Goal: Communication & Community: Answer question/provide support

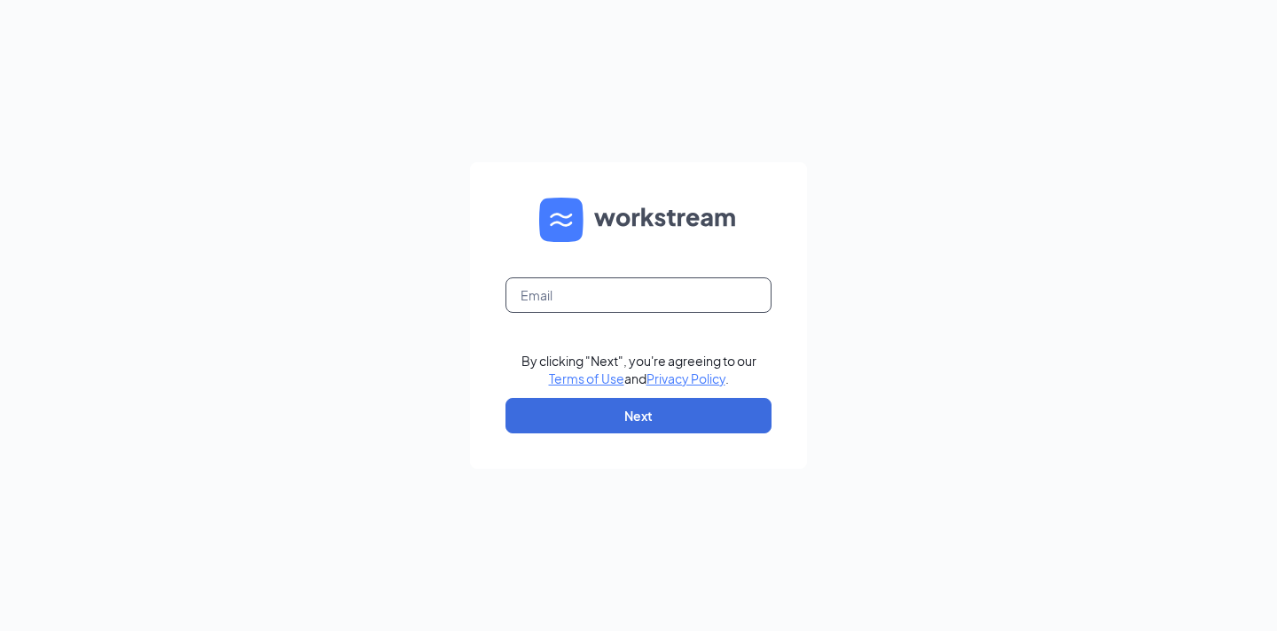
click at [681, 293] on input "text" at bounding box center [638, 295] width 266 height 35
type input "nick.russell@cfafranchisee.com"
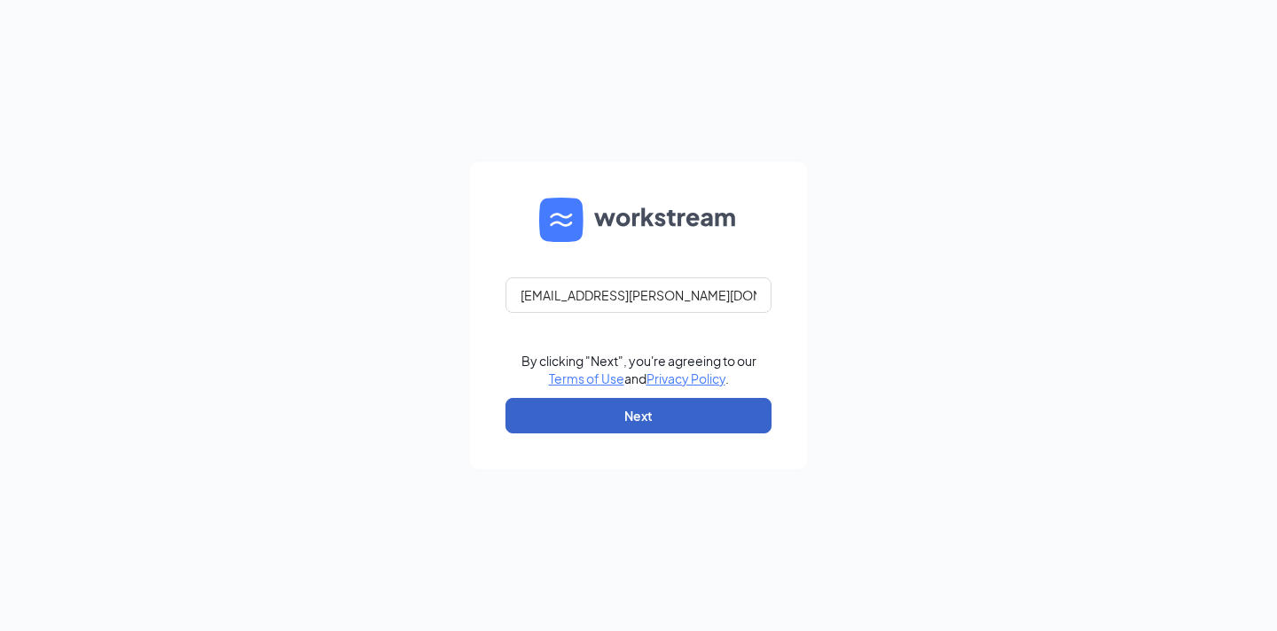
click at [657, 403] on button "Next" at bounding box center [638, 415] width 266 height 35
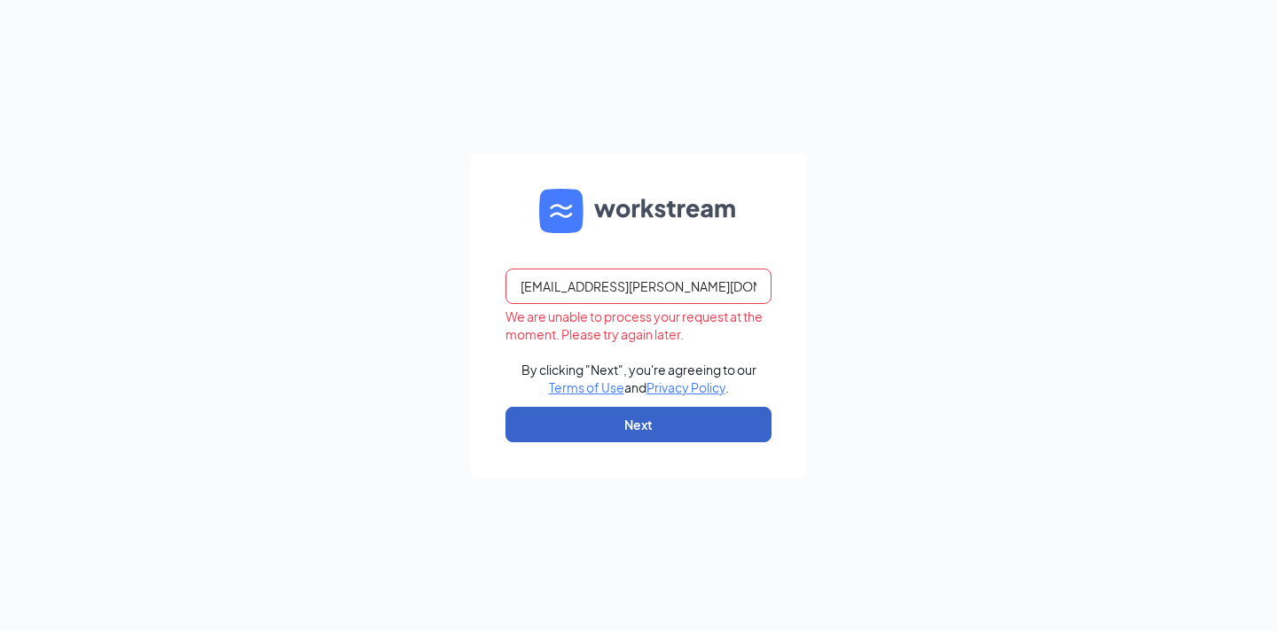
click at [652, 428] on button "Next" at bounding box center [638, 424] width 266 height 35
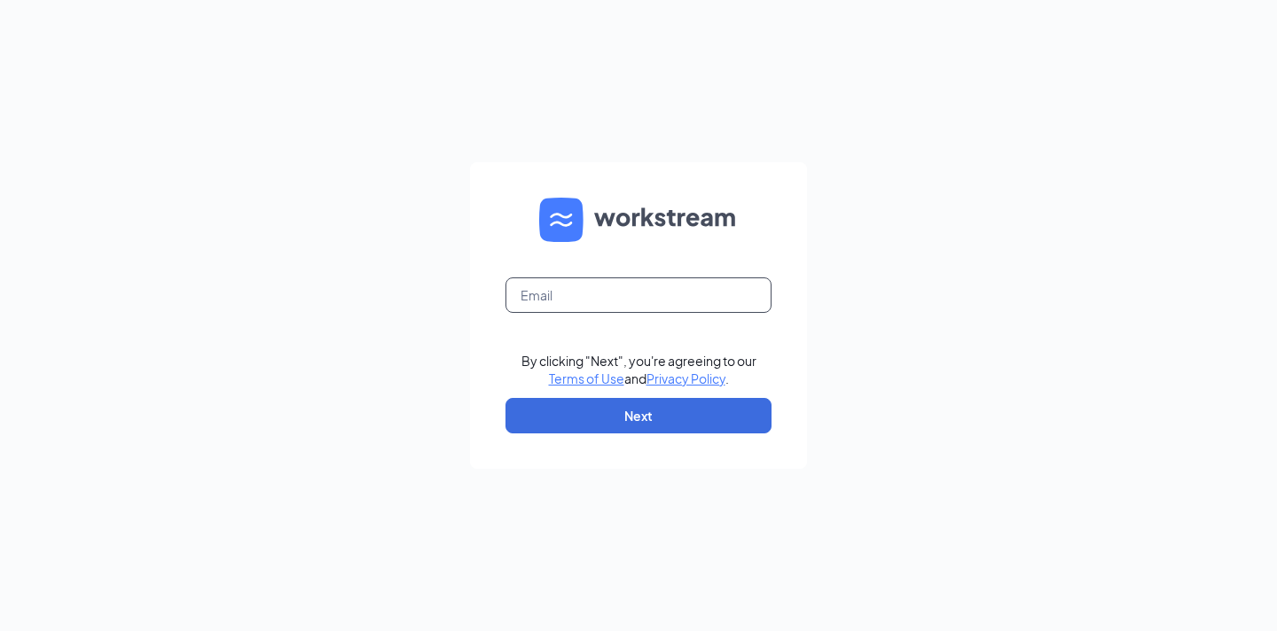
click at [612, 299] on input "text" at bounding box center [638, 295] width 266 height 35
type input "[EMAIL_ADDRESS][PERSON_NAME][DOMAIN_NAME]"
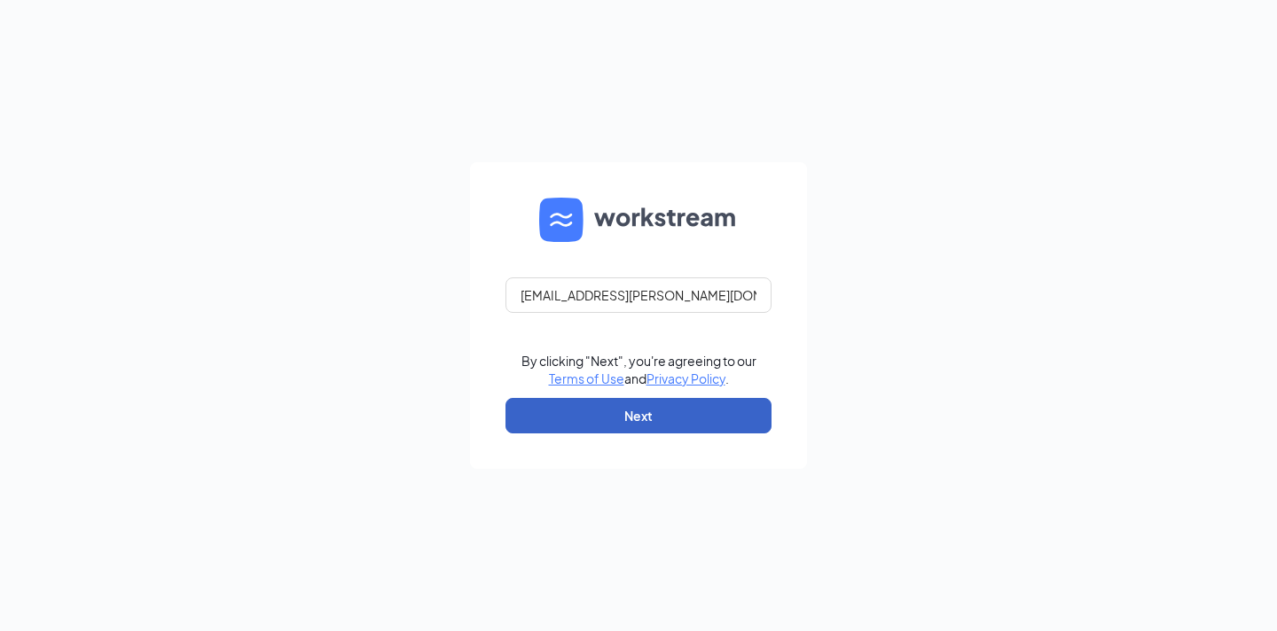
click at [647, 419] on button "Next" at bounding box center [638, 415] width 266 height 35
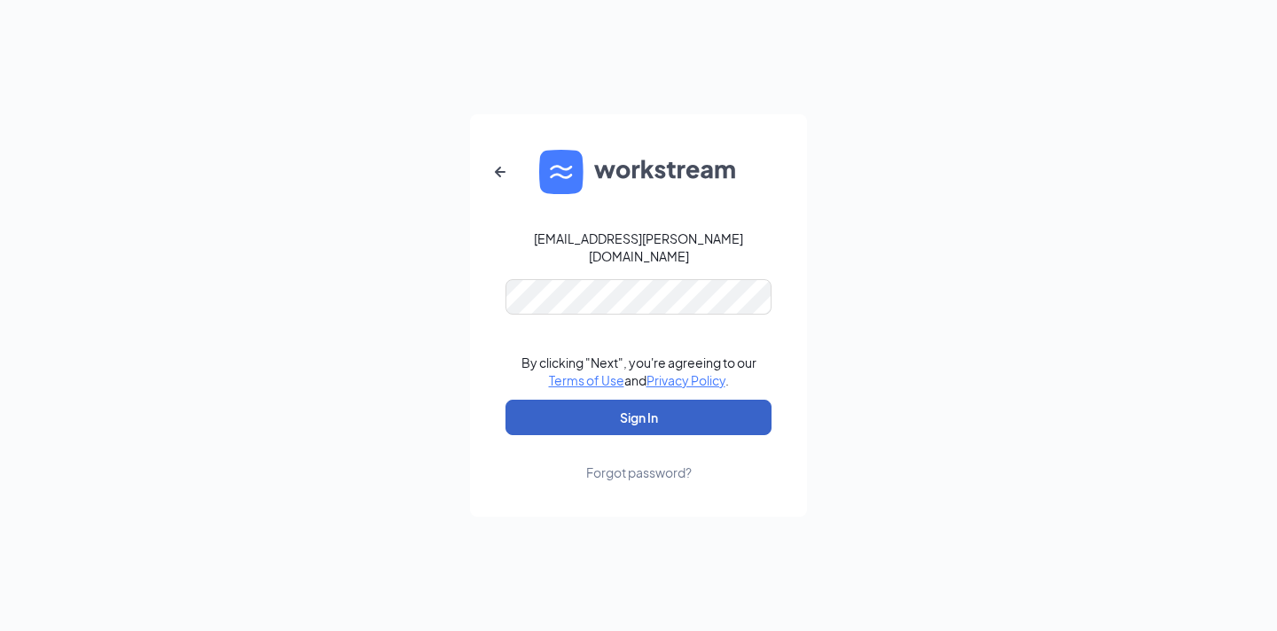
click at [653, 403] on button "Sign In" at bounding box center [638, 417] width 266 height 35
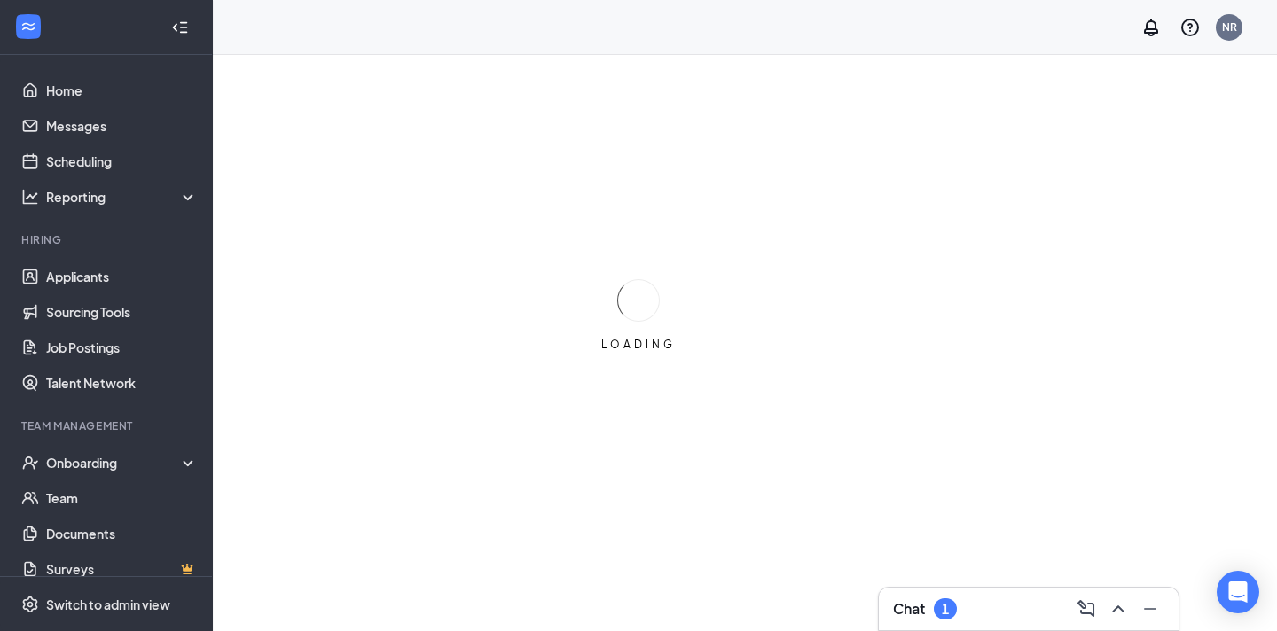
click at [967, 605] on div "Chat 1" at bounding box center [1028, 609] width 271 height 28
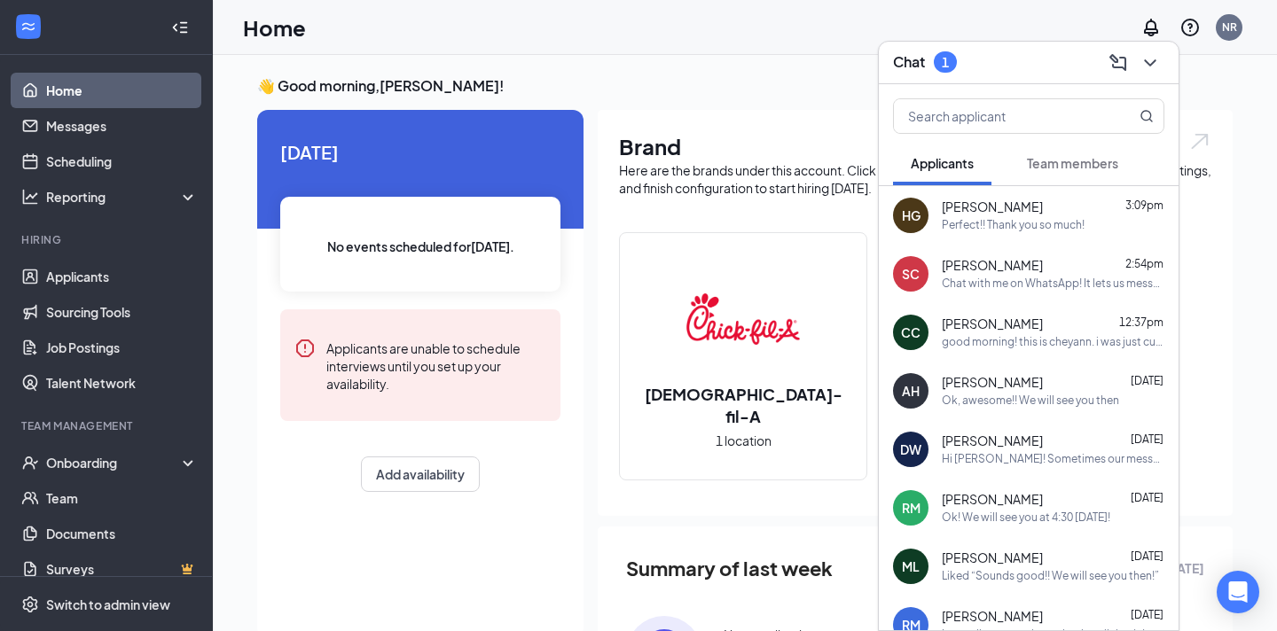
click at [1039, 226] on div "Perfect!! Thank you so much!" at bounding box center [1013, 225] width 143 height 15
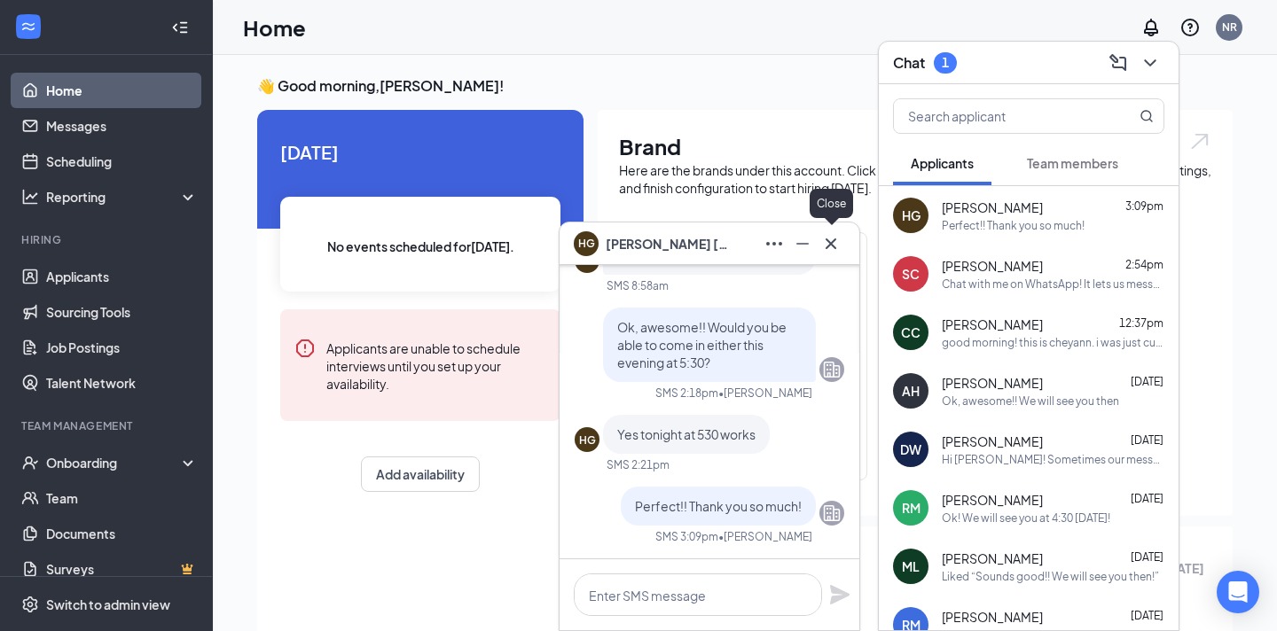
click at [834, 243] on icon "Cross" at bounding box center [830, 243] width 21 height 21
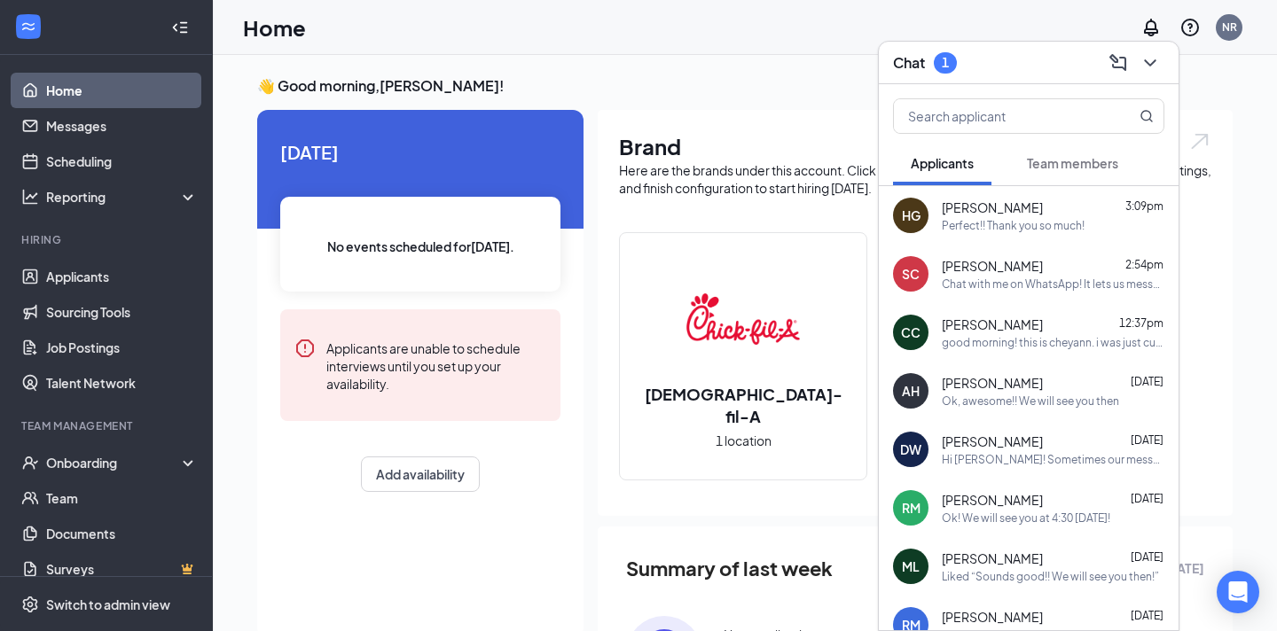
click at [1069, 175] on button "Team members" at bounding box center [1072, 163] width 127 height 44
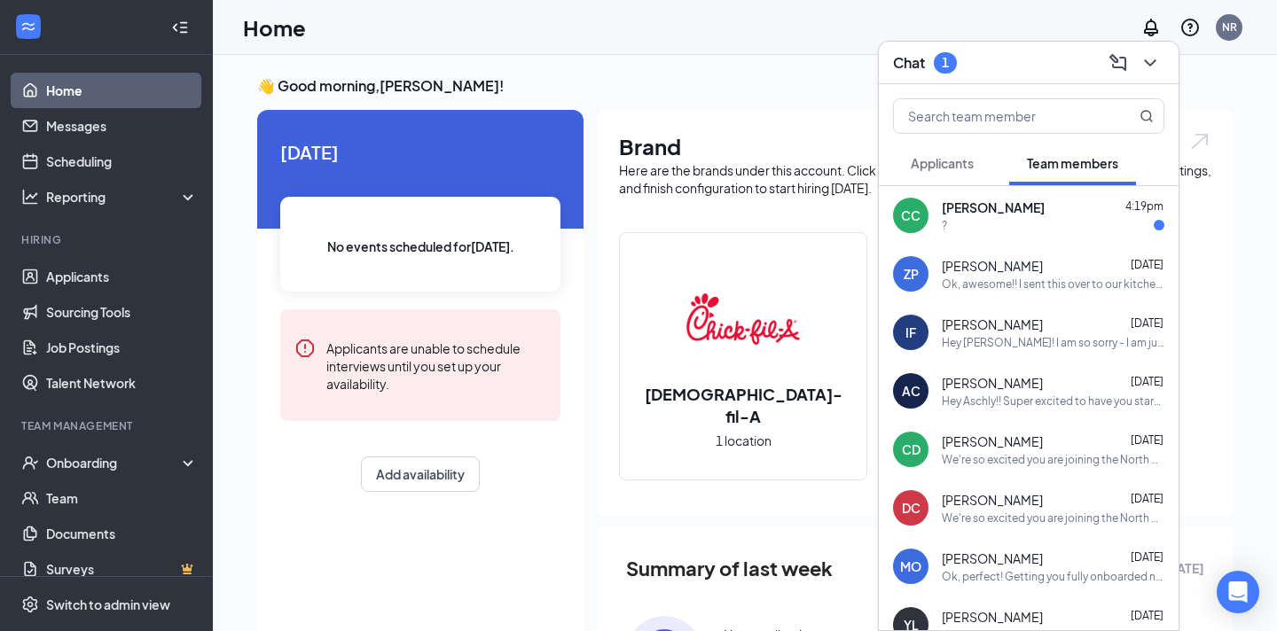
click at [992, 215] on span "[PERSON_NAME]" at bounding box center [993, 208] width 103 height 18
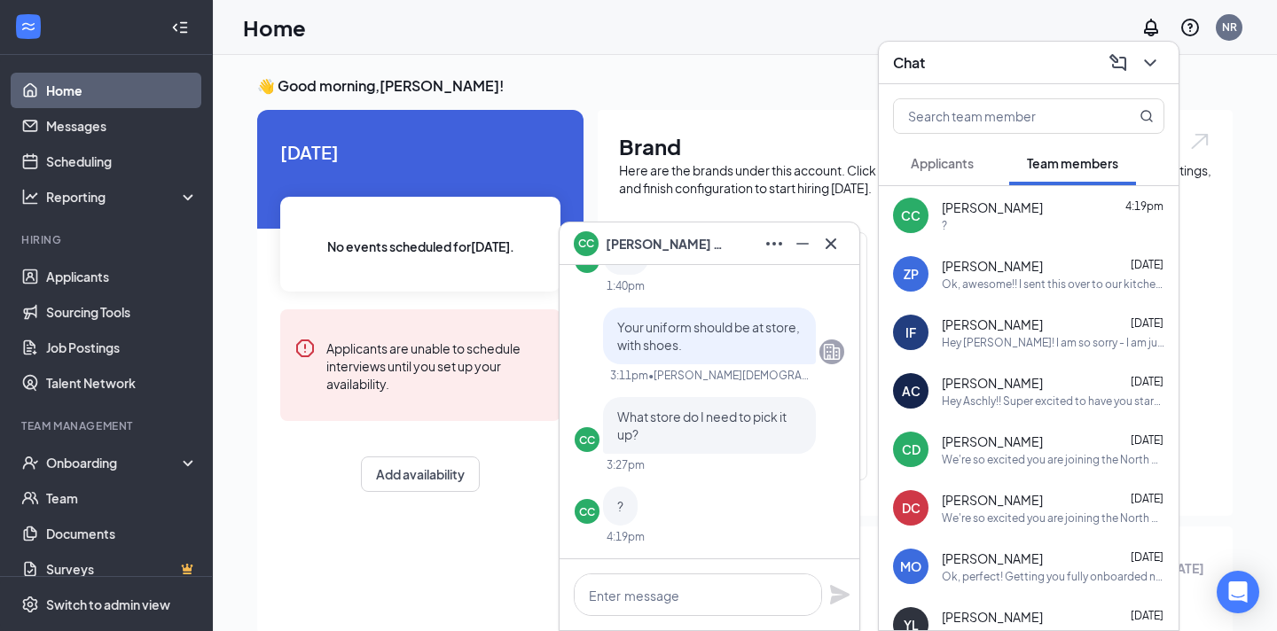
click at [964, 168] on span "Applicants" at bounding box center [942, 163] width 63 height 16
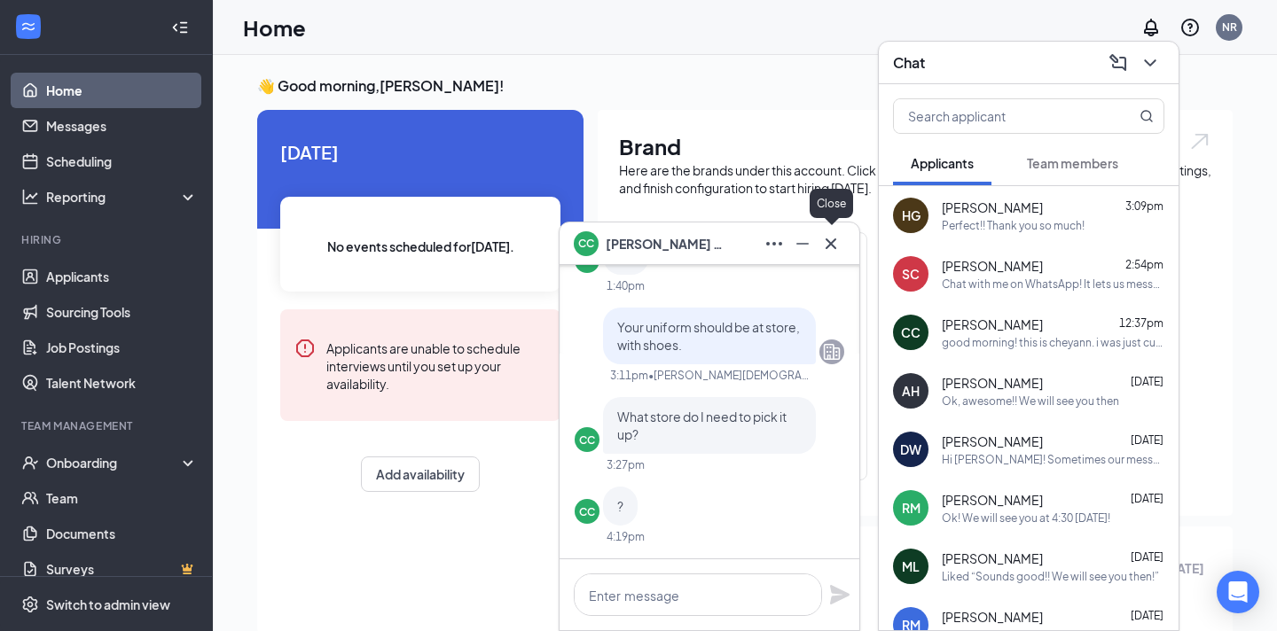
click at [833, 245] on icon "Cross" at bounding box center [831, 243] width 11 height 11
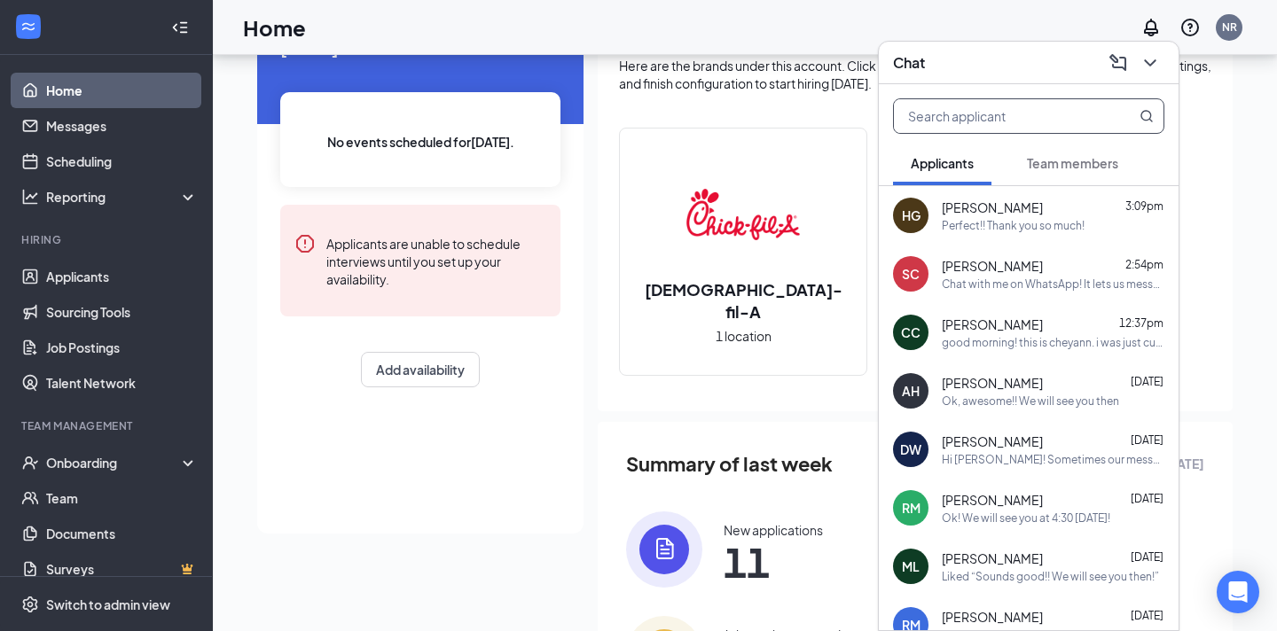
scroll to position [112, 0]
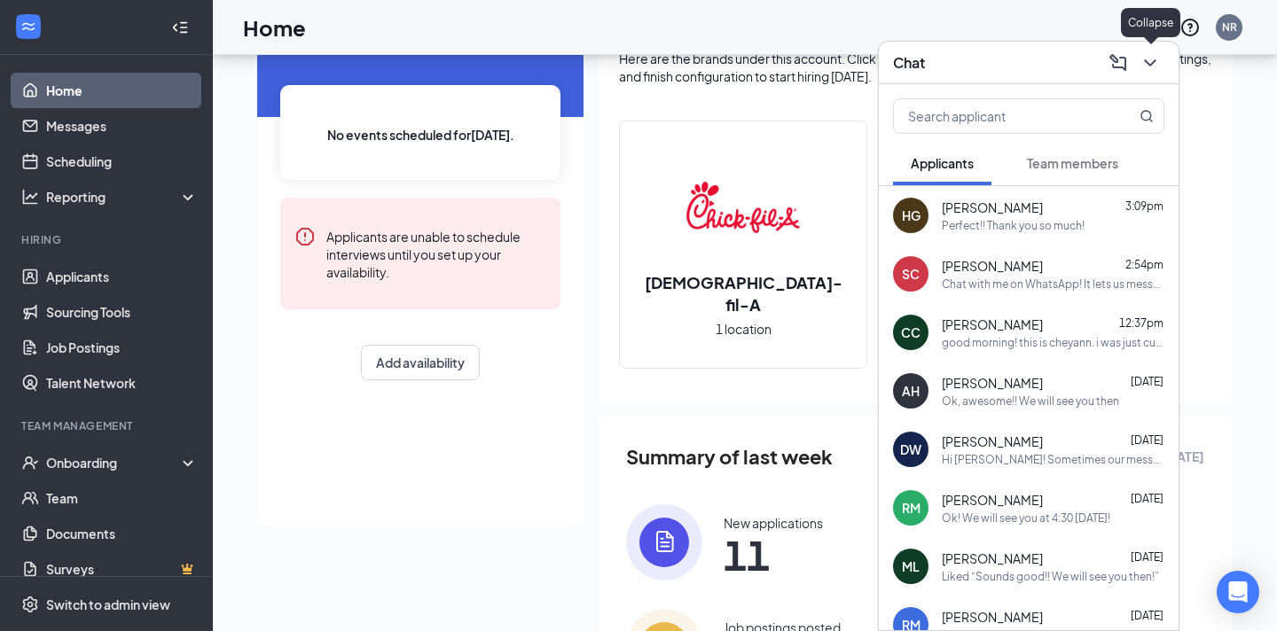
click at [1153, 66] on icon "ChevronDown" at bounding box center [1149, 62] width 21 height 21
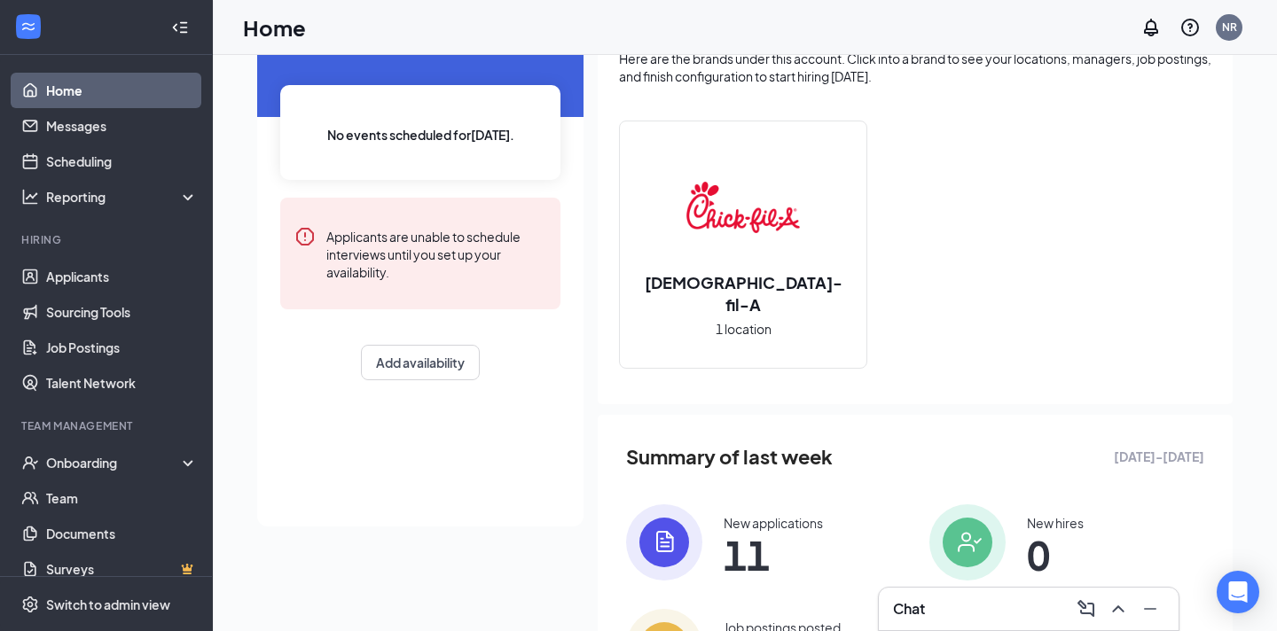
scroll to position [0, 0]
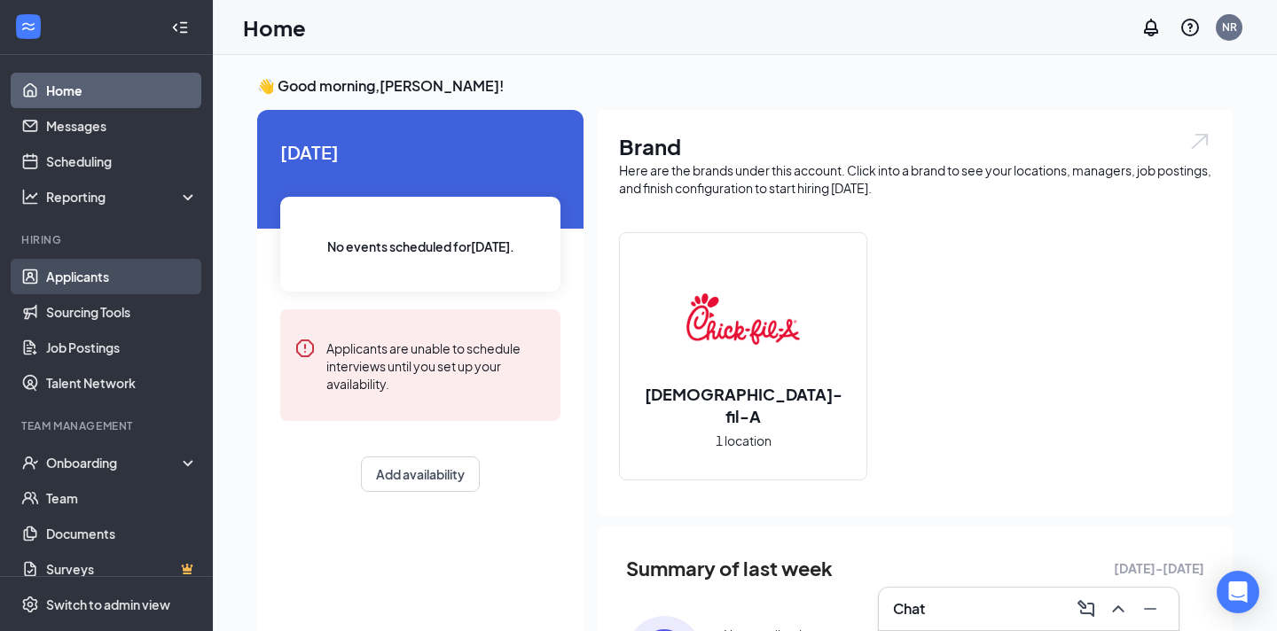
click at [89, 292] on link "Applicants" at bounding box center [122, 276] width 152 height 35
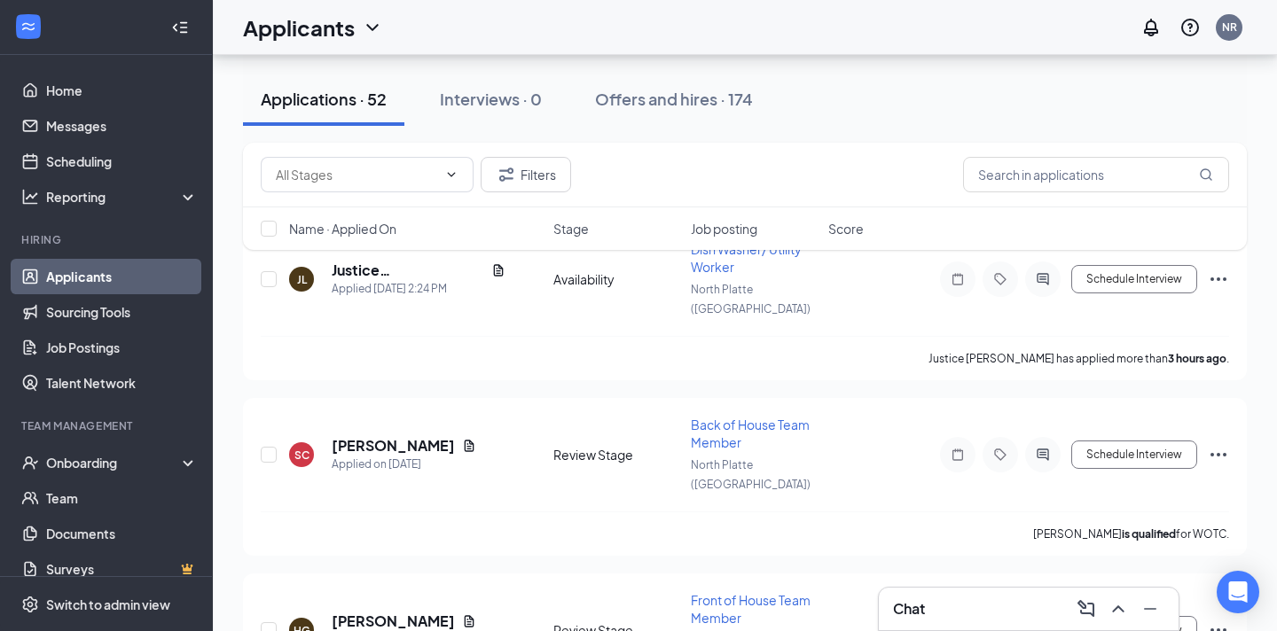
scroll to position [175, 0]
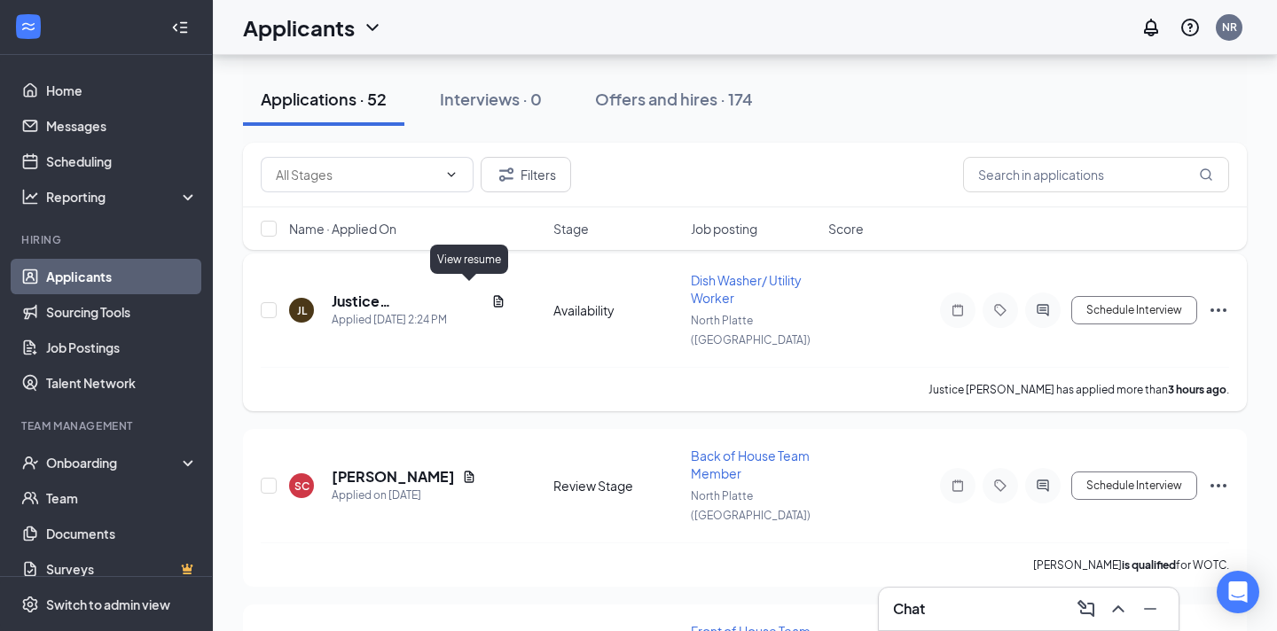
click at [491, 294] on icon "Document" at bounding box center [498, 301] width 14 height 14
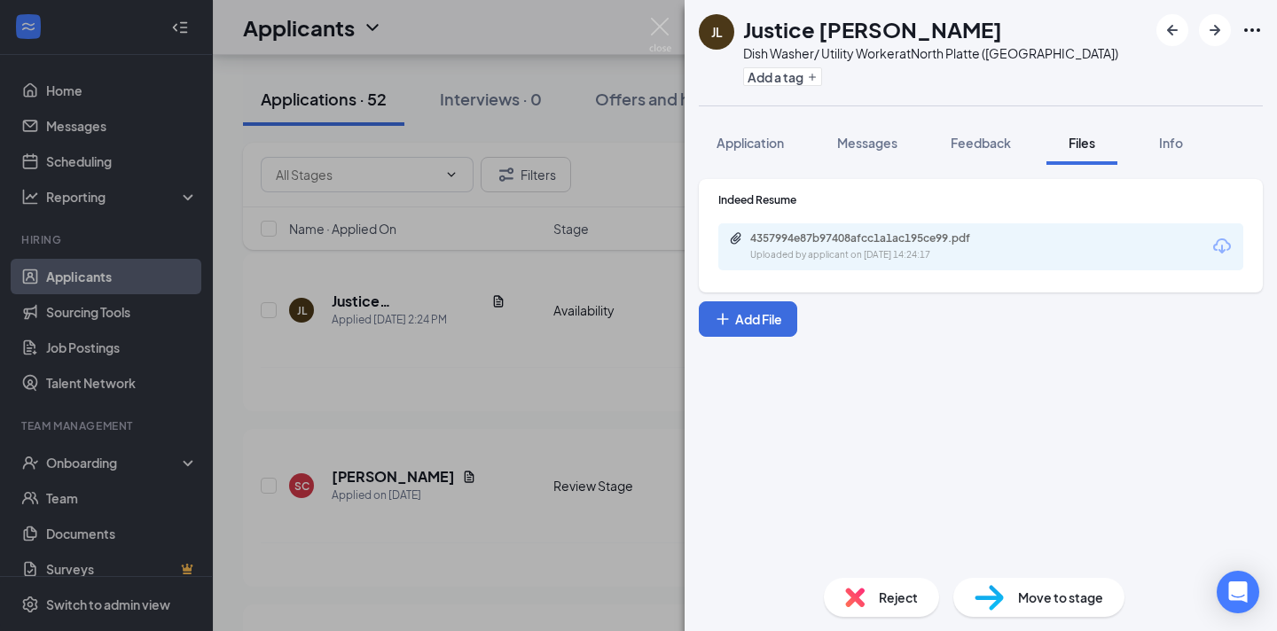
click at [927, 242] on div "4357994e87b97408afcc1a1ac195ce99.pdf" at bounding box center [874, 238] width 248 height 14
click at [416, 20] on div "[PERSON_NAME] [PERSON_NAME] Dish Washer/ Utility Worker at [GEOGRAPHIC_DATA] ([…" at bounding box center [638, 315] width 1277 height 631
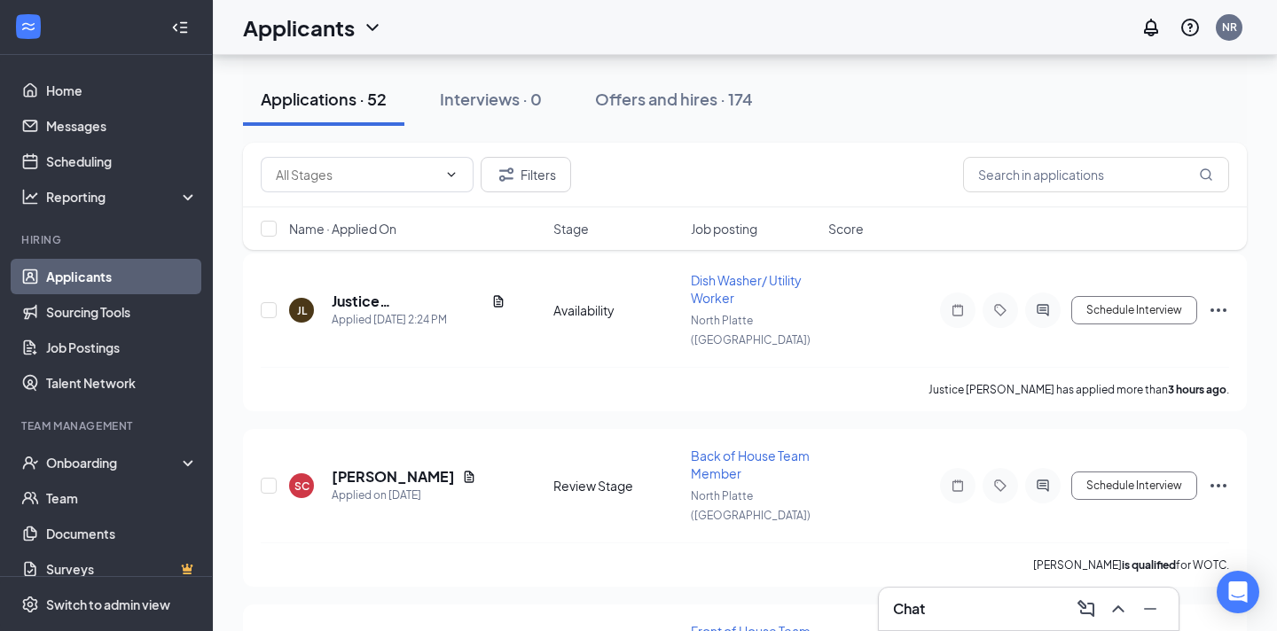
click at [1039, 626] on div "Chat" at bounding box center [1029, 609] width 300 height 43
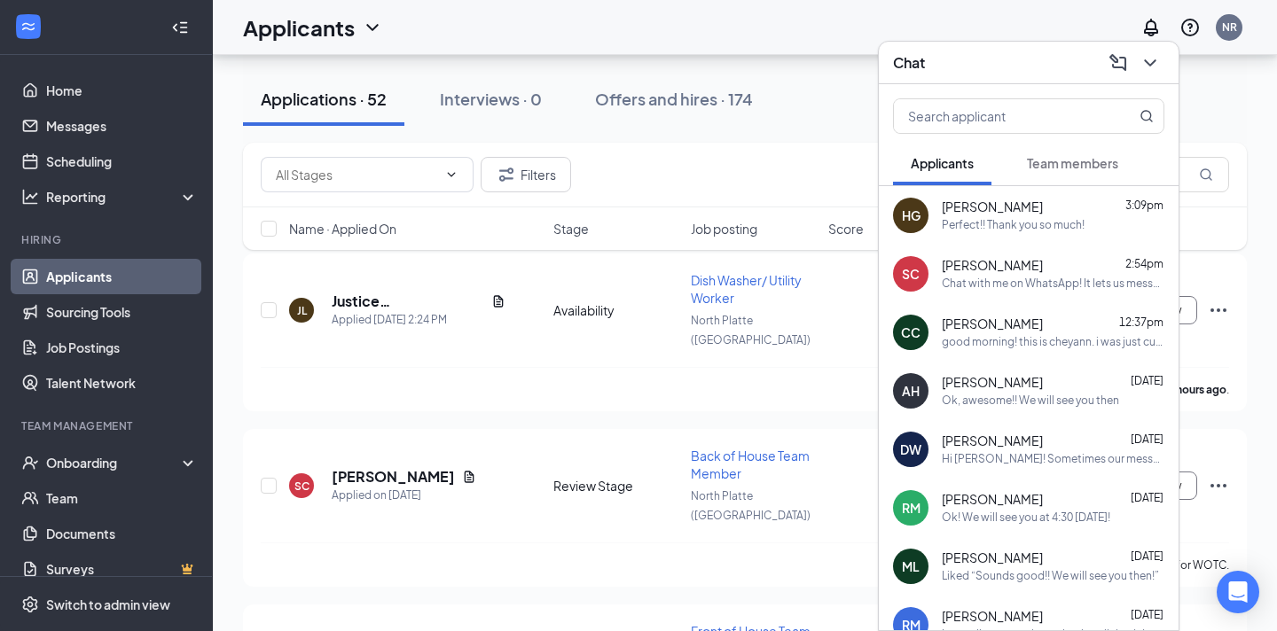
click at [1043, 227] on div "Perfect!! Thank you so much!" at bounding box center [1013, 225] width 143 height 15
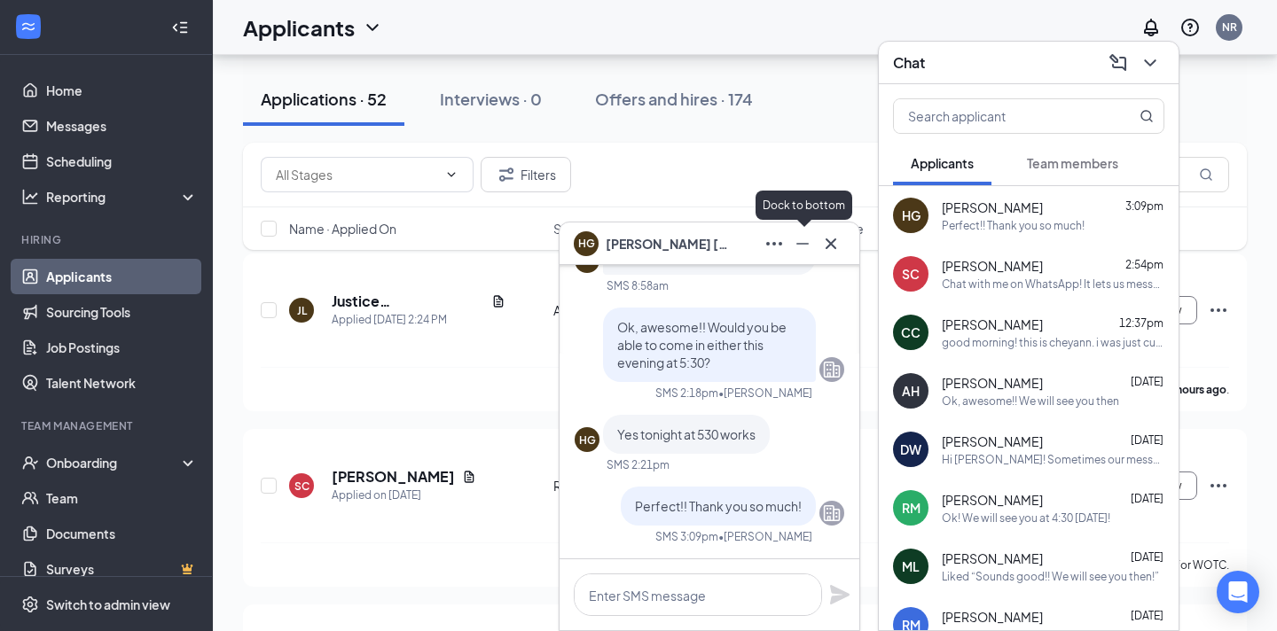
click at [832, 255] on button at bounding box center [831, 244] width 28 height 28
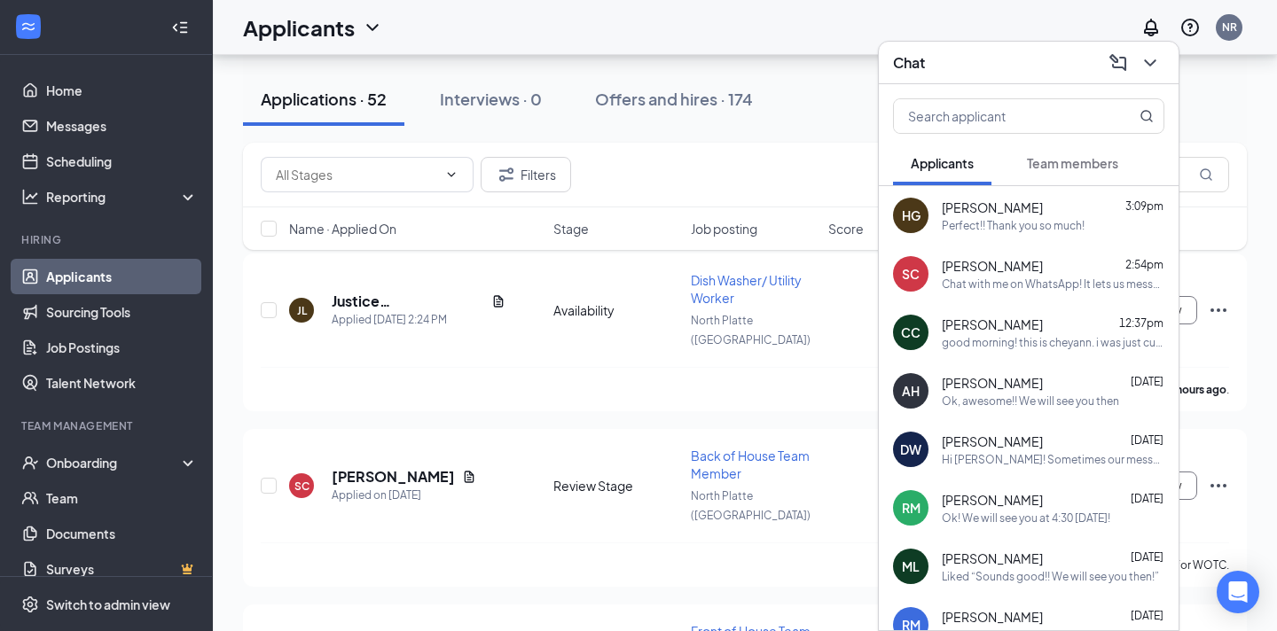
click at [920, 224] on div "HG" at bounding box center [910, 215] width 35 height 35
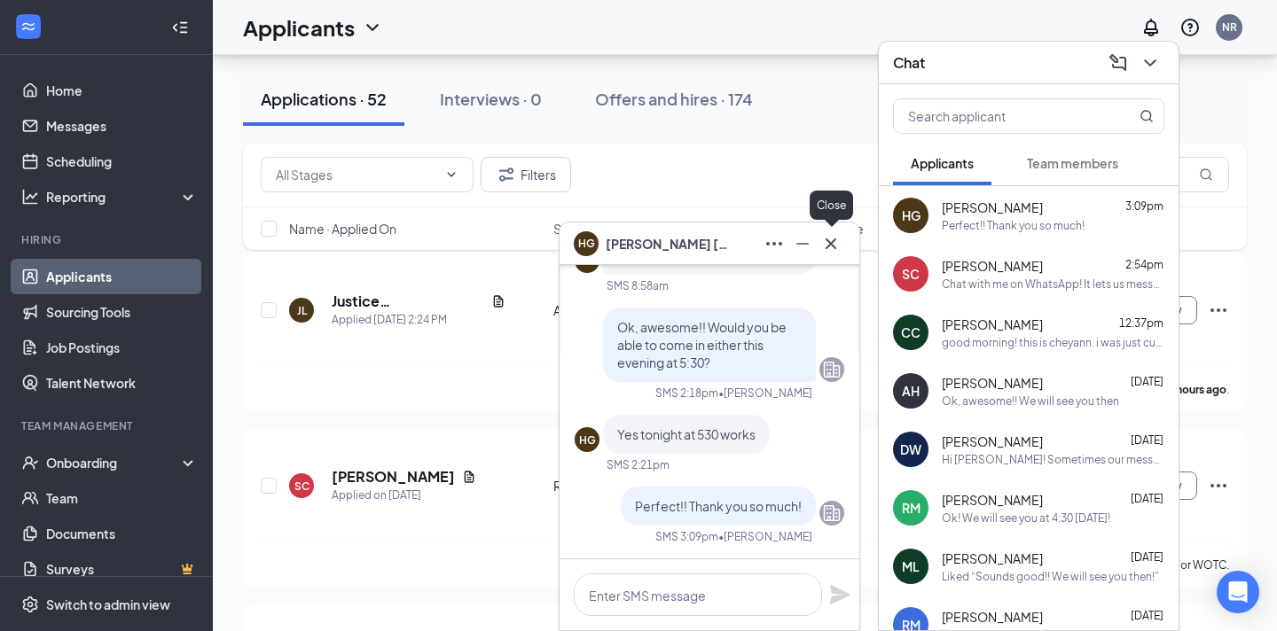
click at [833, 239] on icon "Cross" at bounding box center [831, 243] width 11 height 11
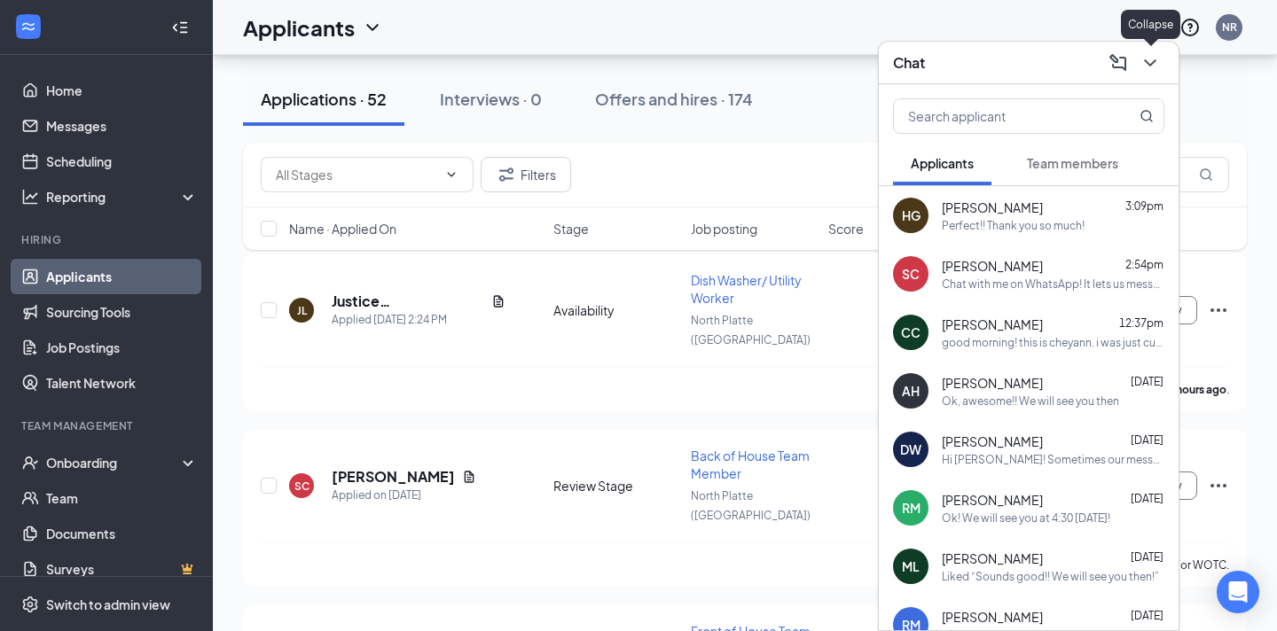
click at [1160, 57] on icon "ChevronDown" at bounding box center [1149, 62] width 21 height 21
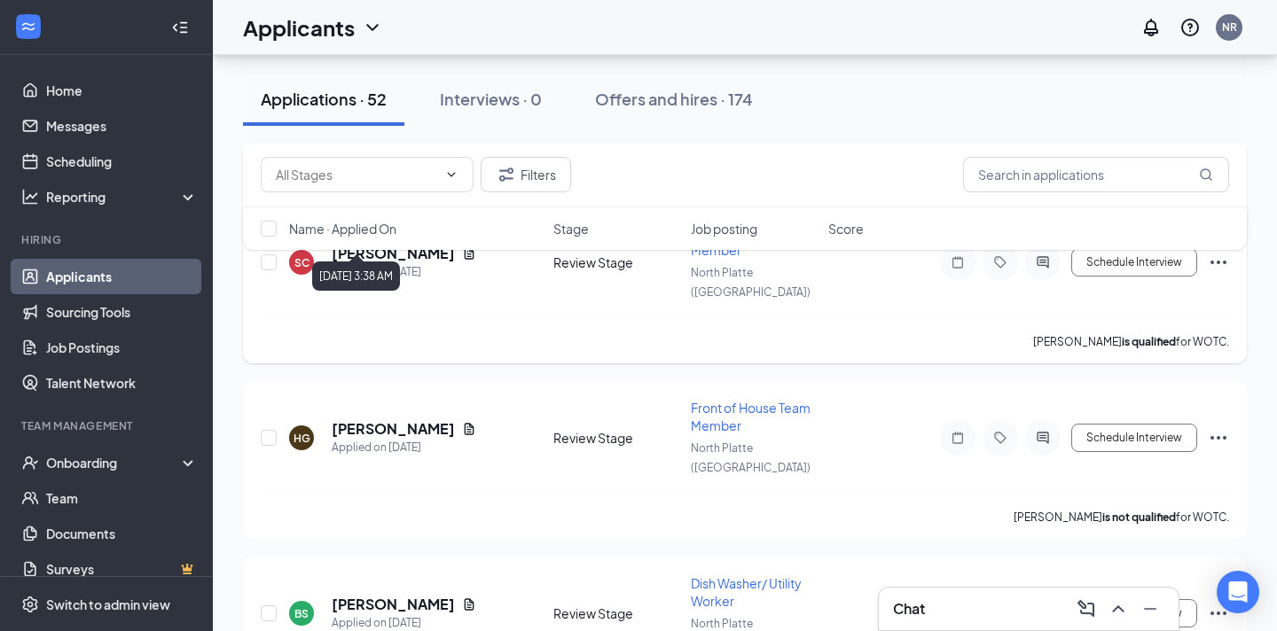
scroll to position [400, 0]
click at [1217, 426] on icon "Ellipses" at bounding box center [1218, 436] width 21 height 21
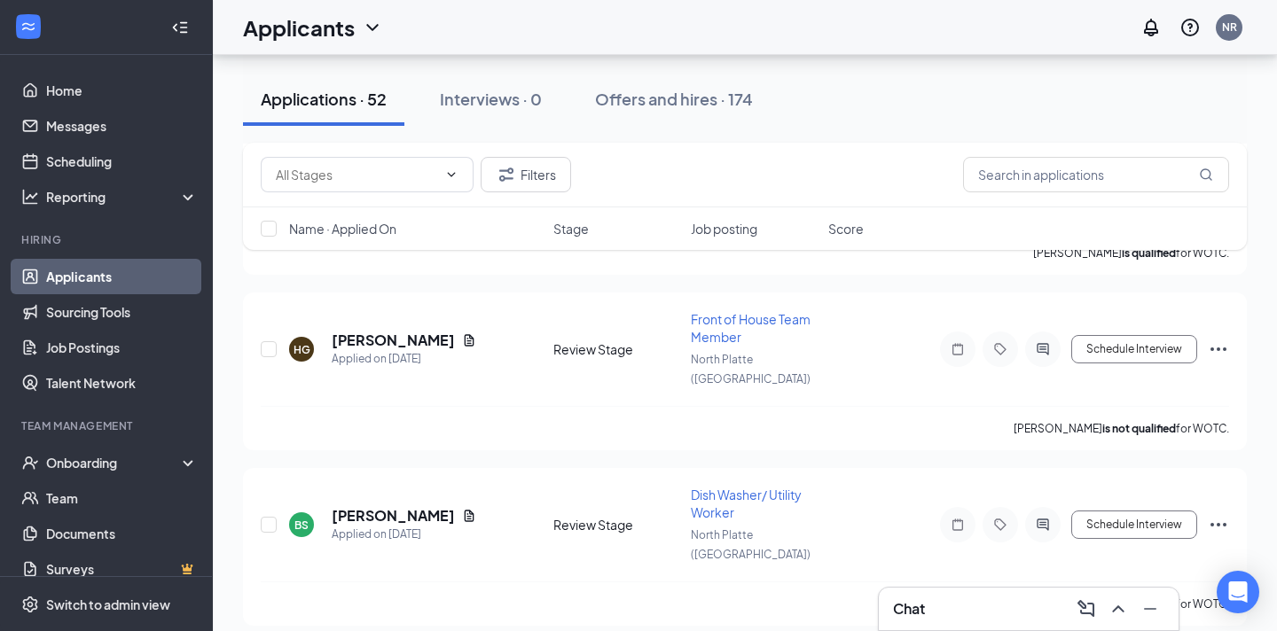
scroll to position [494, 0]
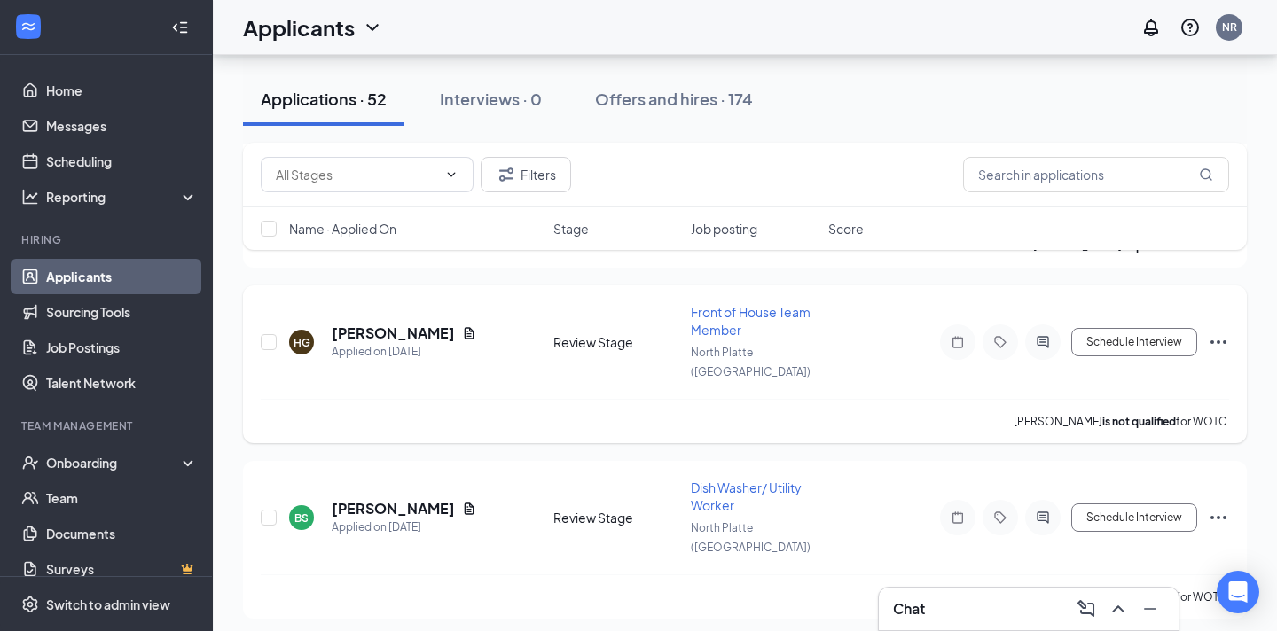
click at [1225, 340] on icon "Ellipses" at bounding box center [1218, 342] width 16 height 4
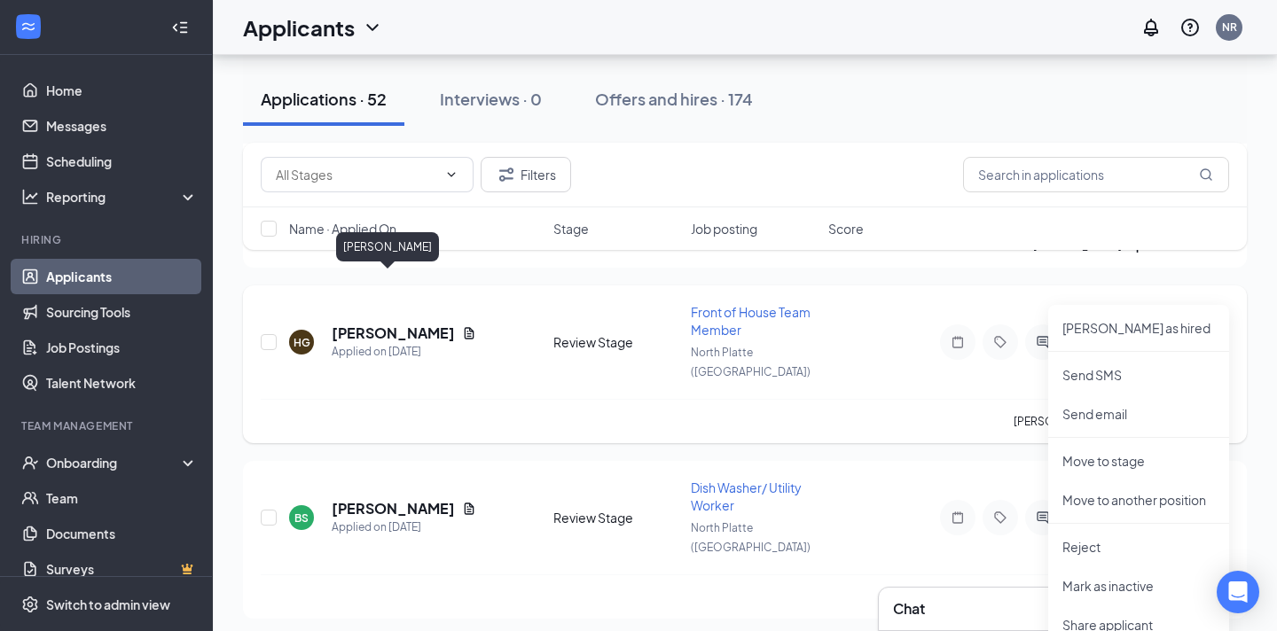
click at [344, 324] on h5 "[PERSON_NAME]" at bounding box center [393, 334] width 123 height 20
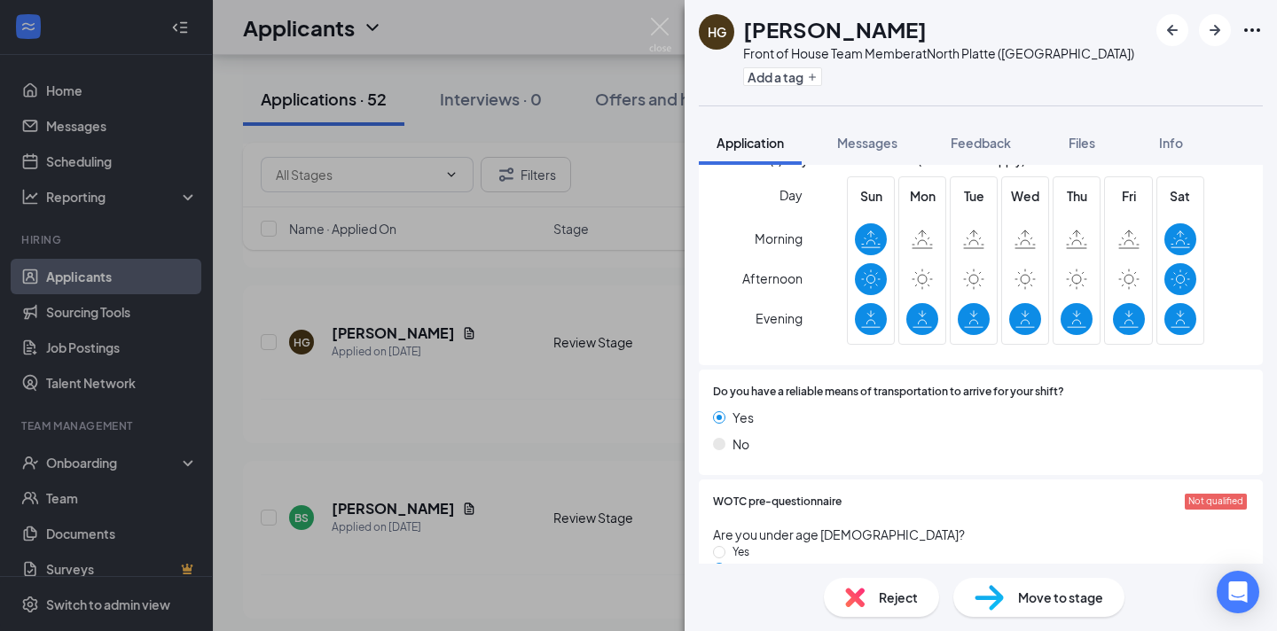
scroll to position [1370, 0]
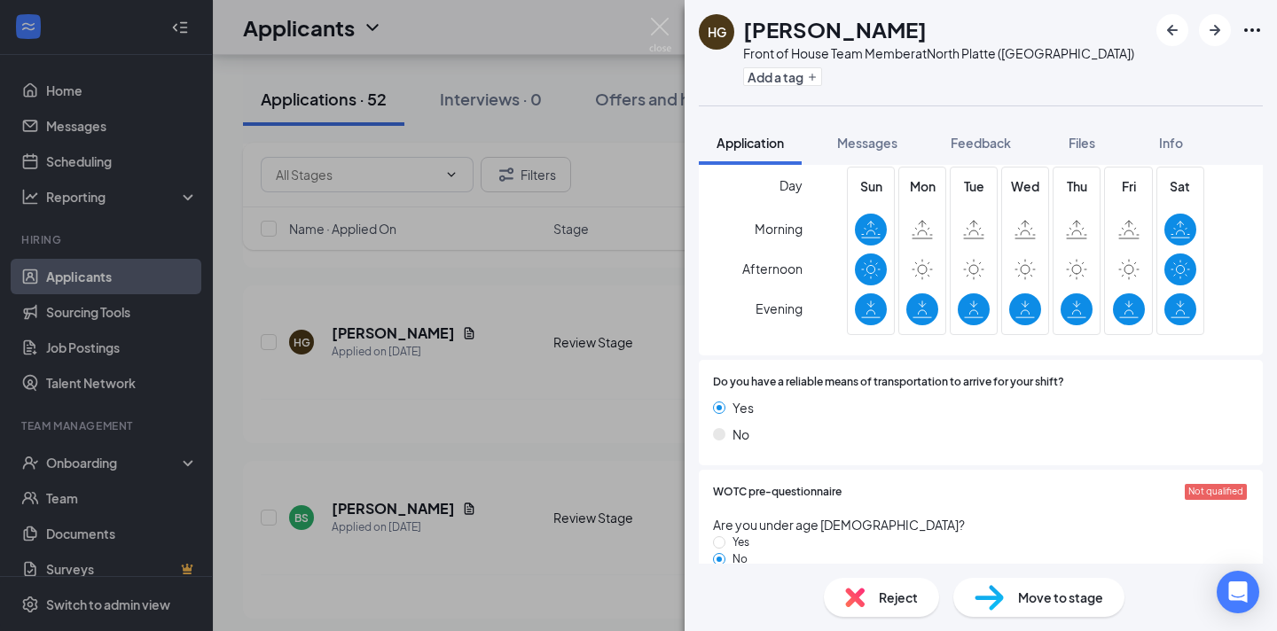
click at [590, 34] on div "HG [PERSON_NAME] Front of House Team Member at [GEOGRAPHIC_DATA] ([GEOGRAPHIC_D…" at bounding box center [638, 315] width 1277 height 631
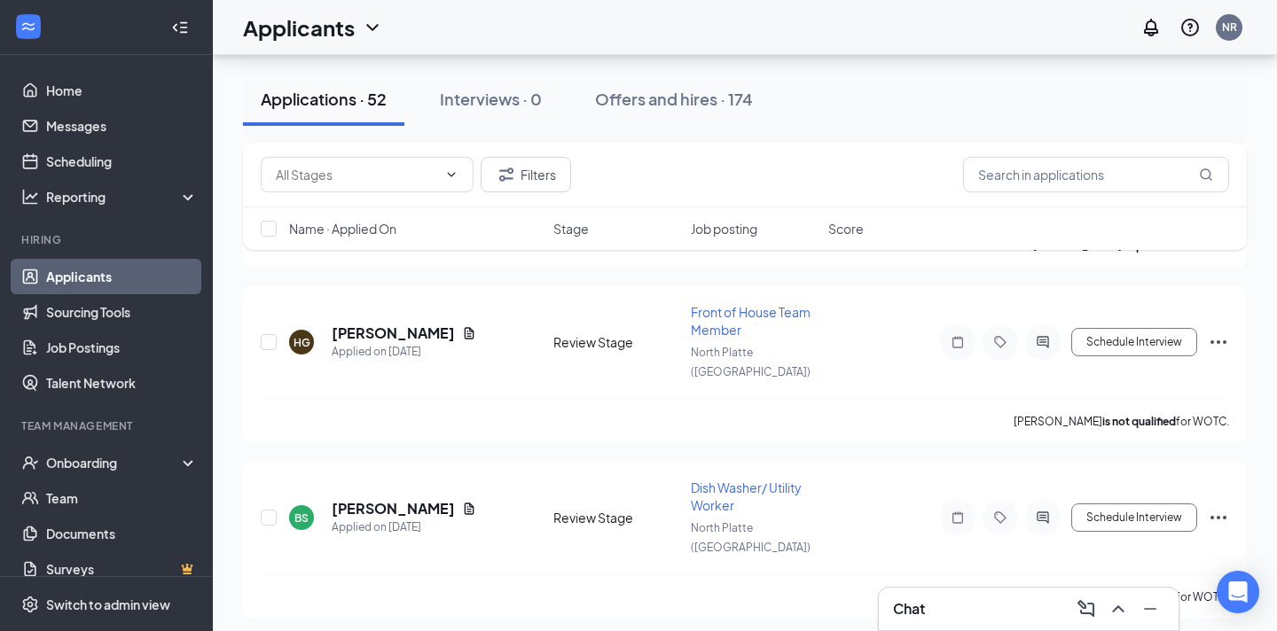
drag, startPoint x: 967, startPoint y: 615, endPoint x: 961, endPoint y: 133, distance: 482.4
click at [967, 615] on div "Chat" at bounding box center [1028, 609] width 271 height 28
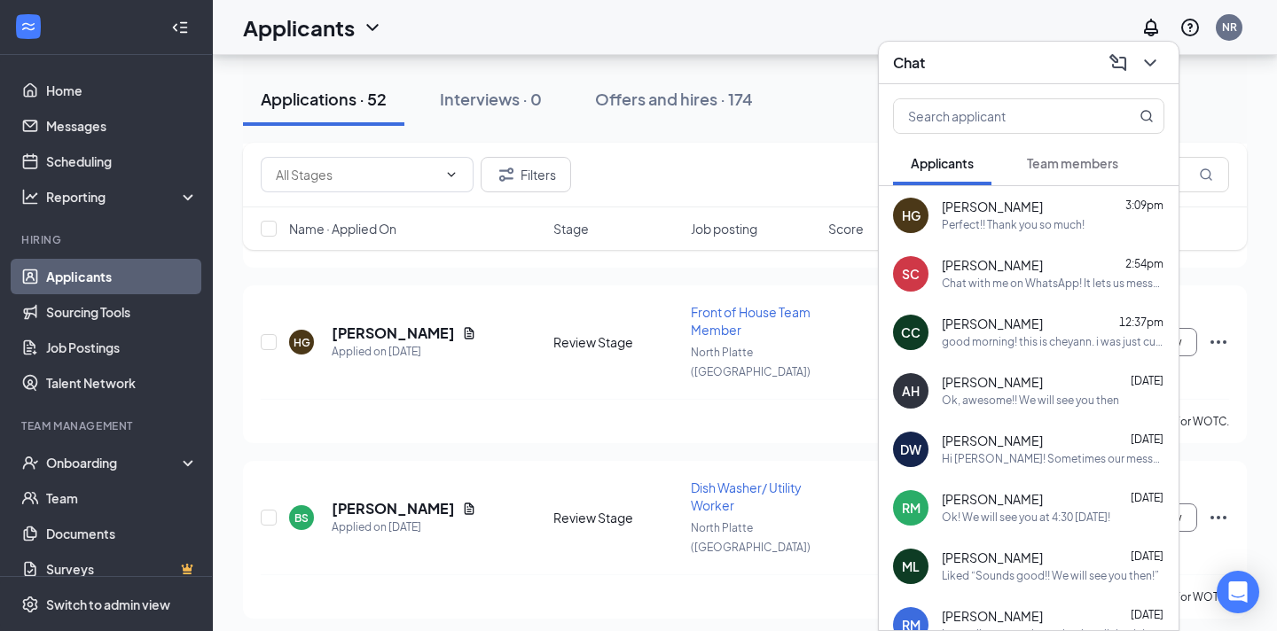
click at [996, 215] on span "[PERSON_NAME]" at bounding box center [992, 208] width 101 height 18
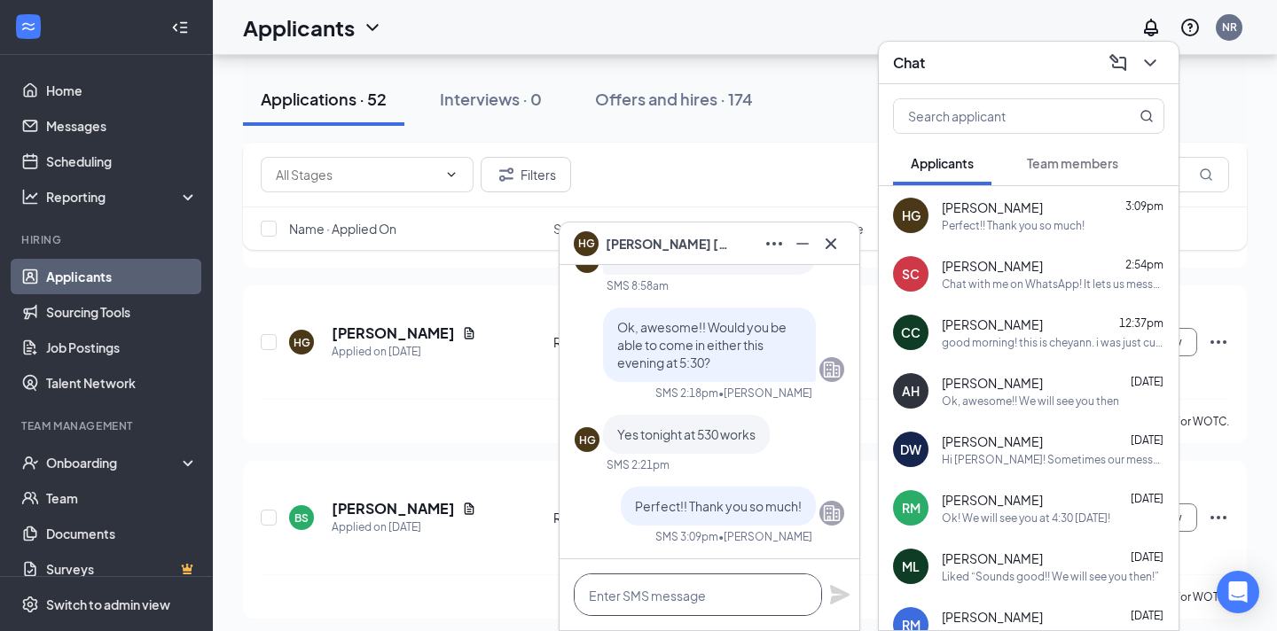
click at [674, 587] on textarea at bounding box center [698, 595] width 248 height 43
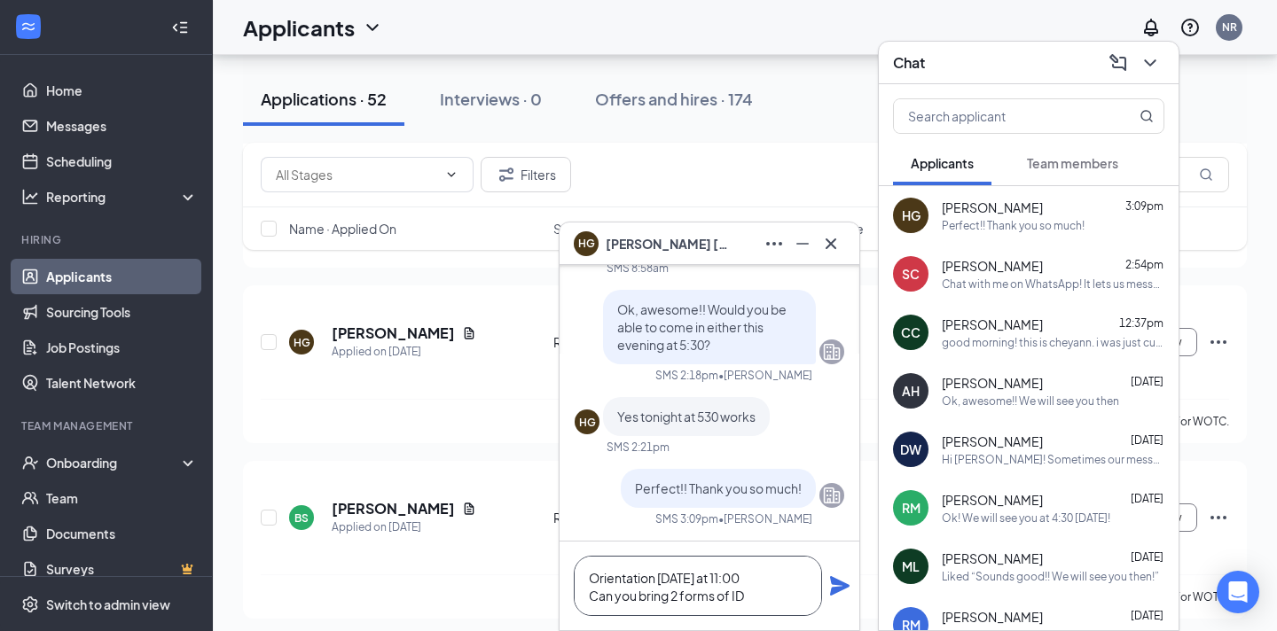
type textarea "Orientation [DATE] at 11:00 Can you bring 2 forms of ID"
click at [838, 583] on icon "Plane" at bounding box center [840, 586] width 20 height 20
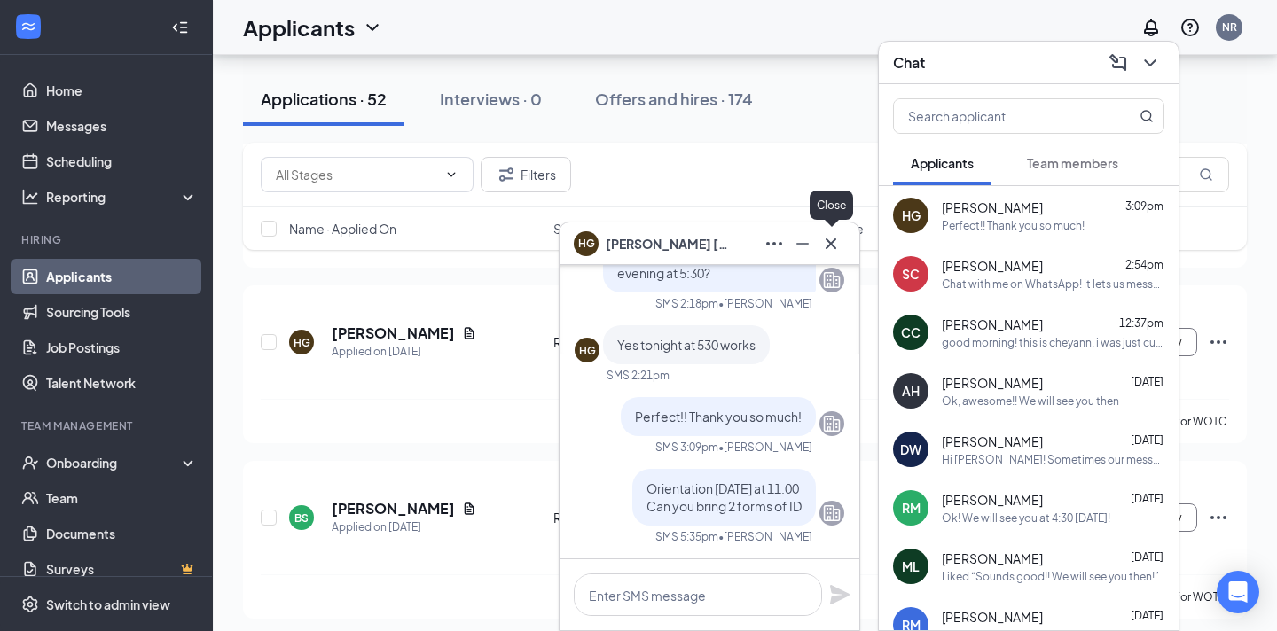
click at [829, 242] on icon "Cross" at bounding box center [831, 243] width 11 height 11
